Goal: Navigation & Orientation: Find specific page/section

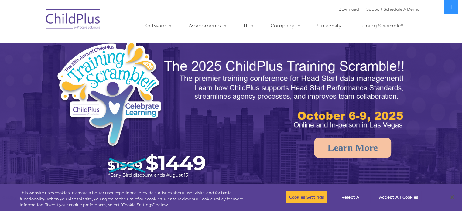
select select "MEDIUM"
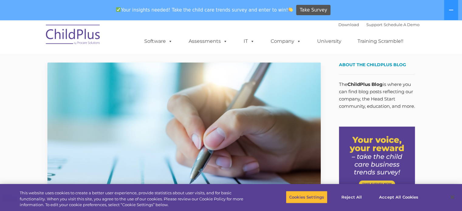
click at [77, 38] on img at bounding box center [73, 35] width 61 height 30
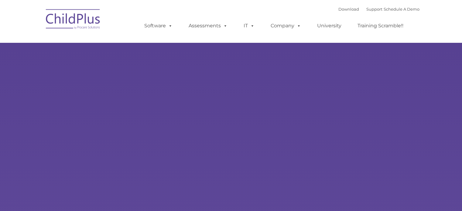
type input ""
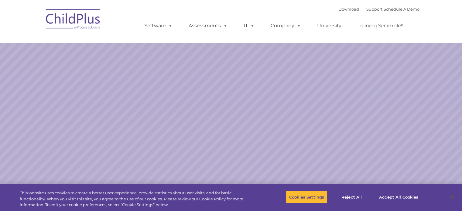
select select "MEDIUM"
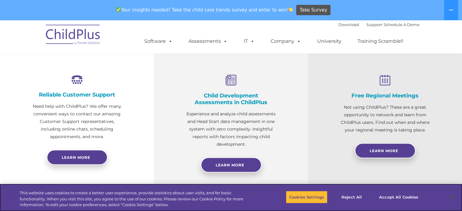
scroll to position [225, 0]
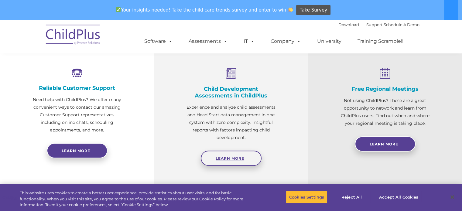
click at [247, 163] on link "Learn More" at bounding box center [231, 158] width 61 height 15
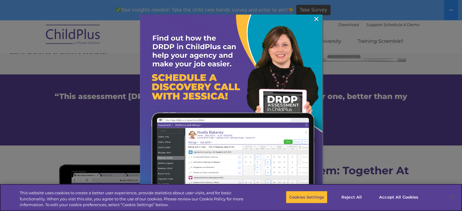
scroll to position [439, 0]
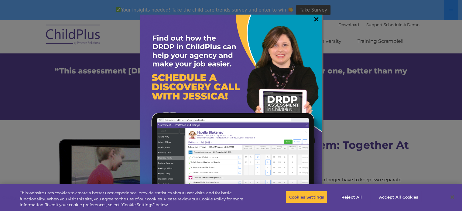
click at [314, 16] on link "×" at bounding box center [316, 19] width 7 height 6
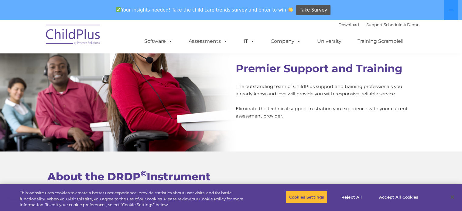
scroll to position [2175, 0]
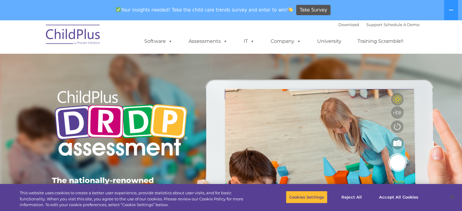
click at [82, 42] on img at bounding box center [73, 35] width 61 height 30
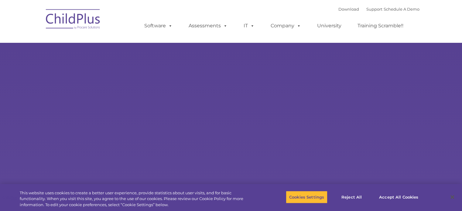
type input ""
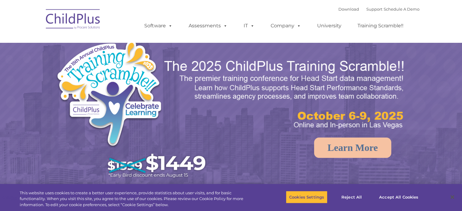
select select "MEDIUM"
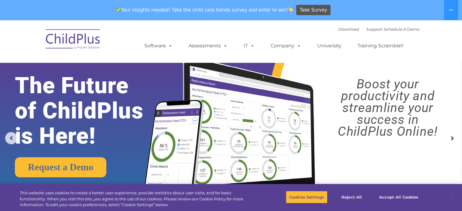
click at [342, 32] on div "Download Support | Schedule A Demo " at bounding box center [378, 29] width 81 height 9
click at [341, 28] on link "Download" at bounding box center [348, 29] width 21 height 5
